Goal: Task Accomplishment & Management: Use online tool/utility

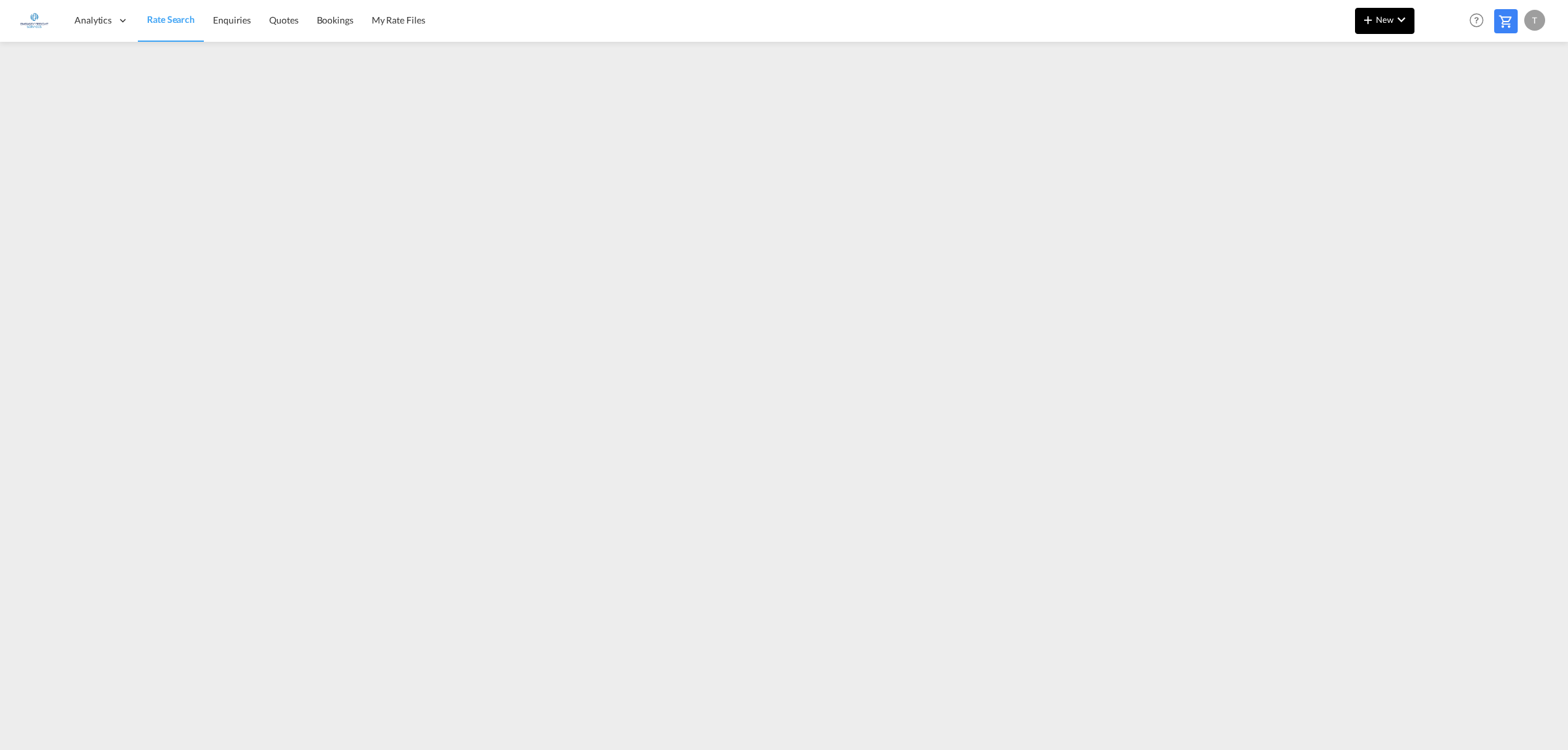
click at [1378, 20] on span "New" at bounding box center [1385, 19] width 49 height 10
click at [1375, 50] on div "Rates" at bounding box center [1369, 55] width 52 height 33
click at [1446, 96] on span "Ratesheet" at bounding box center [1438, 98] width 14 height 26
click at [1396, 17] on md-icon "icon-chevron-down" at bounding box center [1401, 20] width 16 height 16
click at [1361, 45] on div "Rates" at bounding box center [1369, 55] width 52 height 33
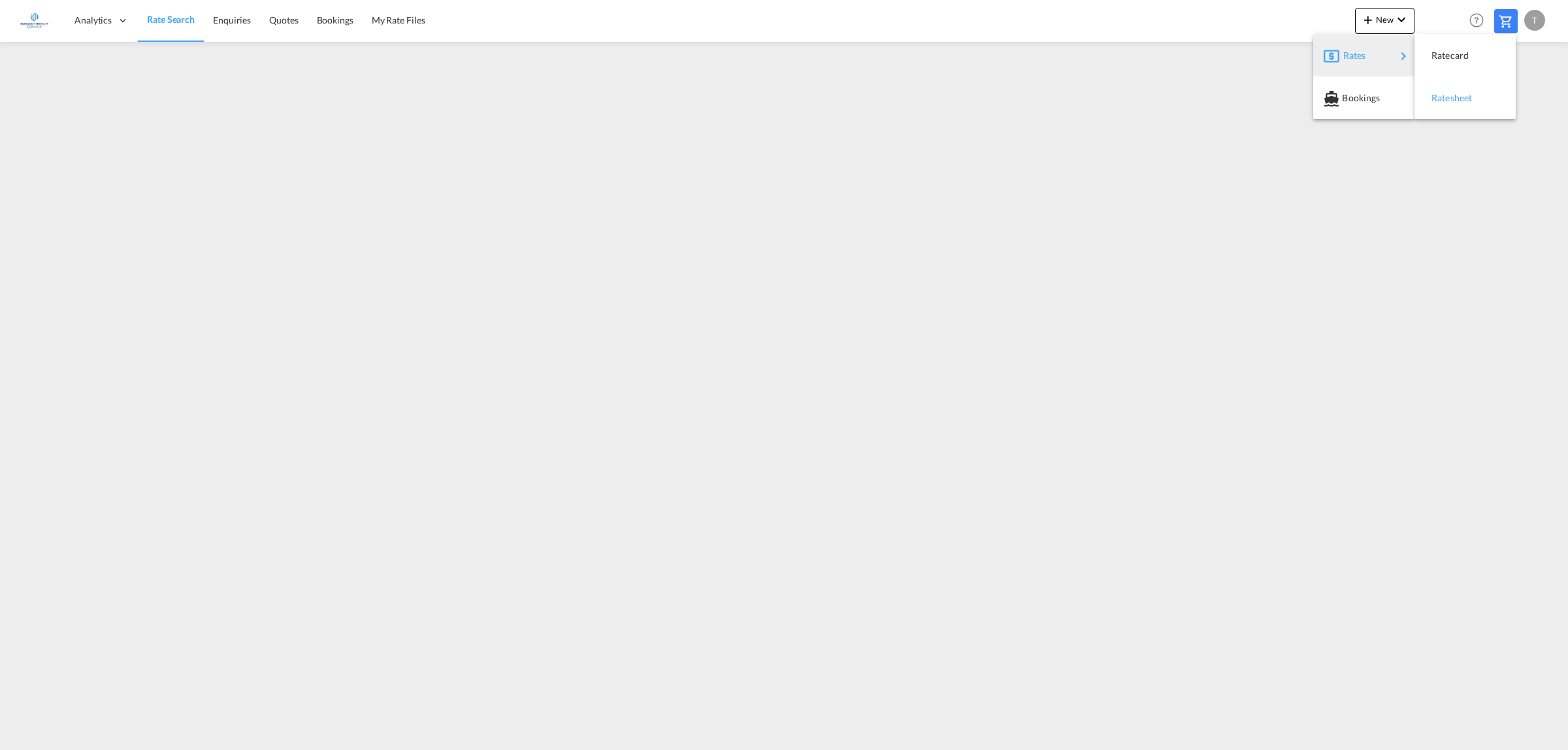
click at [1461, 91] on div "Ratesheet" at bounding box center [1455, 98] width 48 height 33
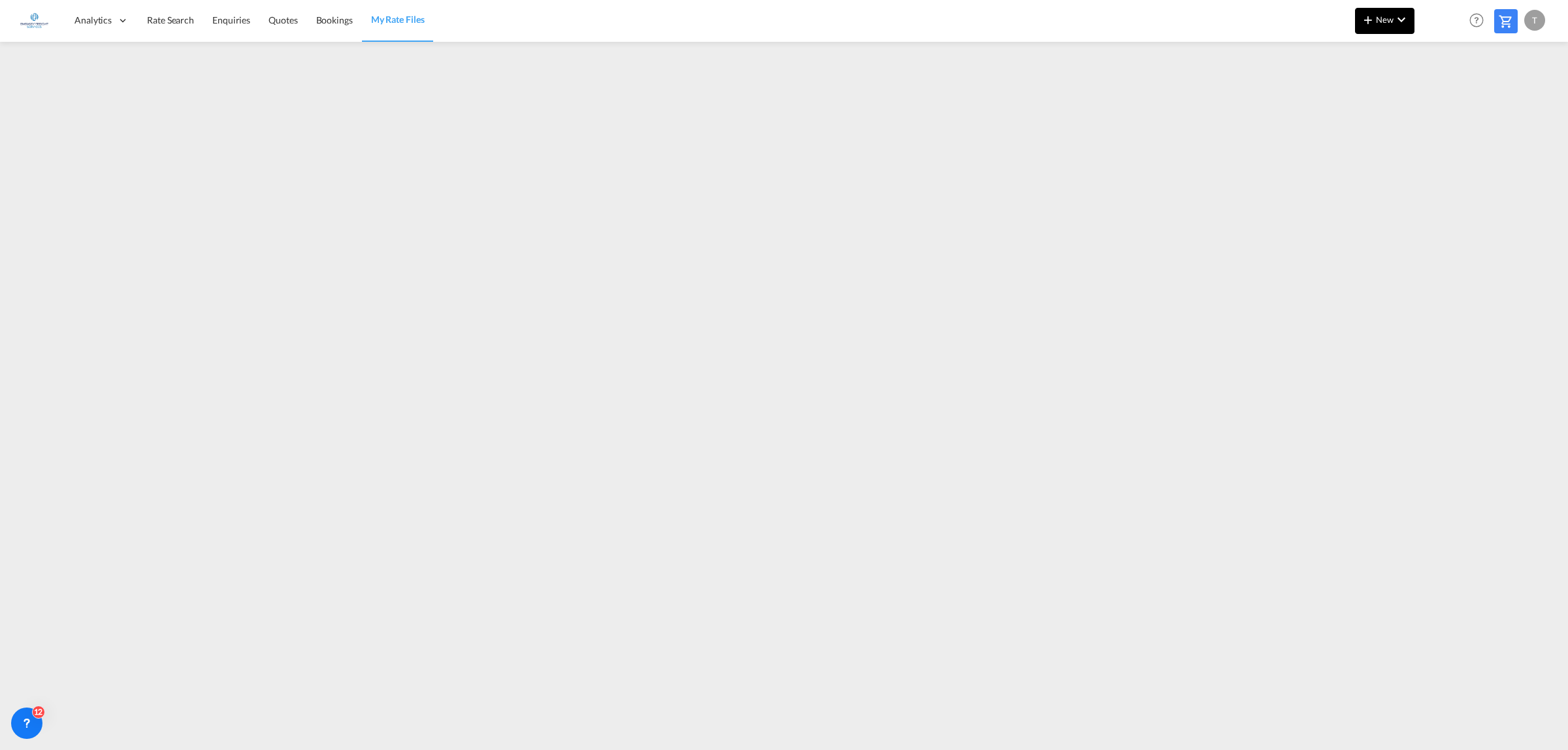
click at [1384, 17] on span "New" at bounding box center [1385, 19] width 49 height 10
click at [1347, 52] on span "Rates" at bounding box center [1350, 56] width 16 height 26
click at [1446, 95] on span "Ratesheet" at bounding box center [1438, 98] width 14 height 26
click at [1379, 20] on span "New" at bounding box center [1385, 19] width 49 height 10
click at [1359, 54] on span "Rates" at bounding box center [1350, 56] width 16 height 26
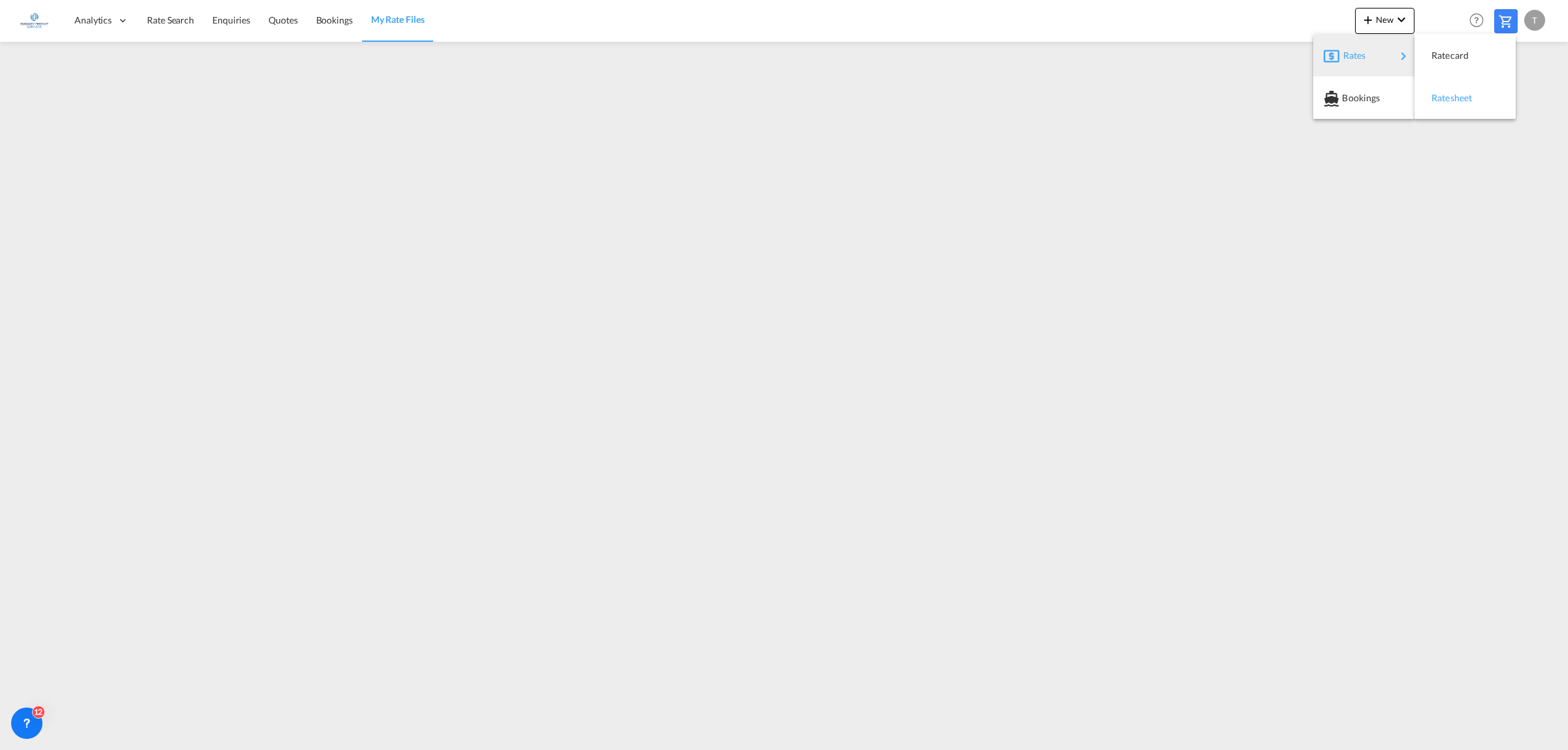
click at [1446, 93] on span "Ratesheet" at bounding box center [1438, 98] width 14 height 26
click at [1382, 20] on span "New" at bounding box center [1385, 19] width 49 height 10
click at [1346, 50] on span "Rates" at bounding box center [1350, 56] width 16 height 26
click at [1446, 92] on span "Ratesheet" at bounding box center [1438, 98] width 14 height 26
